Goal: Navigation & Orientation: Understand site structure

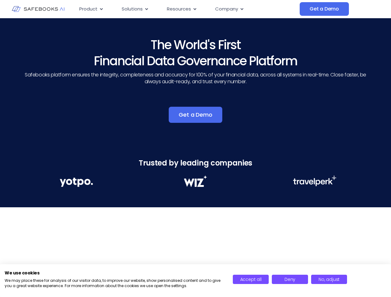
click at [195, 149] on div "Trusted by leading companies" at bounding box center [195, 176] width 391 height 63
click at [101, 9] on icon "Menu" at bounding box center [101, 9] width 3 height 2
click at [146, 9] on icon "Menu" at bounding box center [146, 9] width 3 height 2
click at [194, 9] on icon "Menu" at bounding box center [194, 9] width 3 height 2
click at [241, 9] on icon "Menu" at bounding box center [242, 9] width 3 height 2
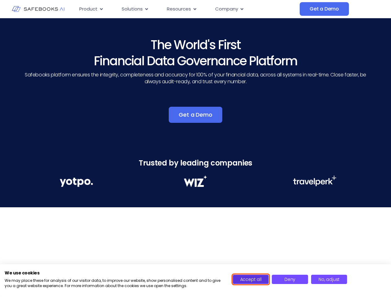
click at [251, 280] on span "Accept all" at bounding box center [250, 279] width 21 height 6
